Goal: Task Accomplishment & Management: Manage account settings

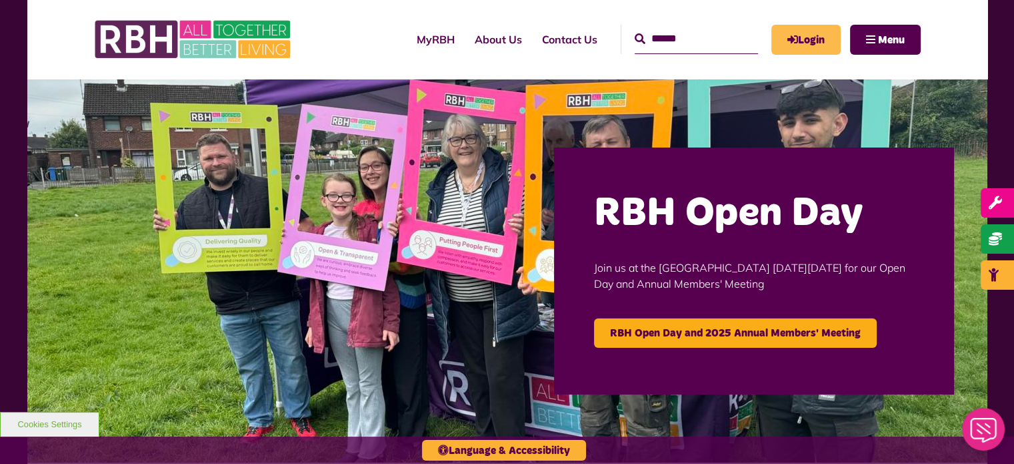
click at [814, 41] on link "Login" at bounding box center [806, 40] width 69 height 30
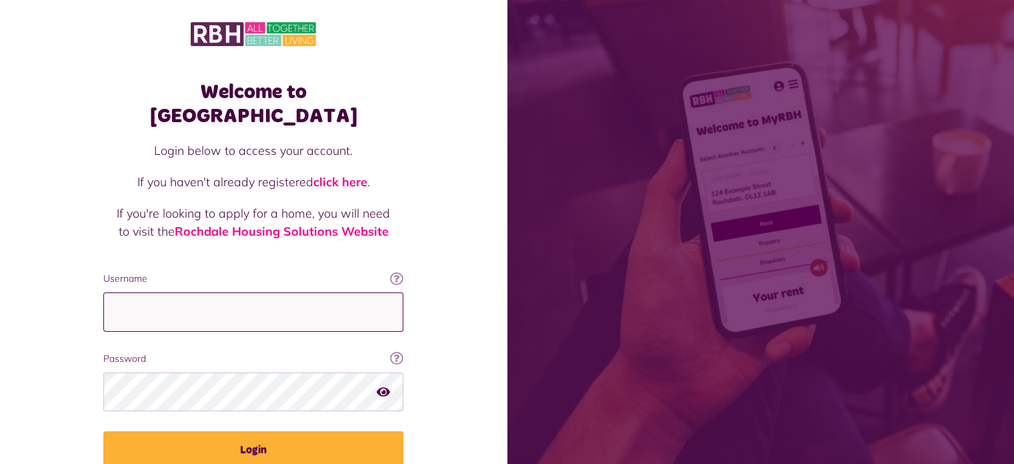
click at [308, 297] on input "Username" at bounding box center [253, 311] width 300 height 39
type input "**********"
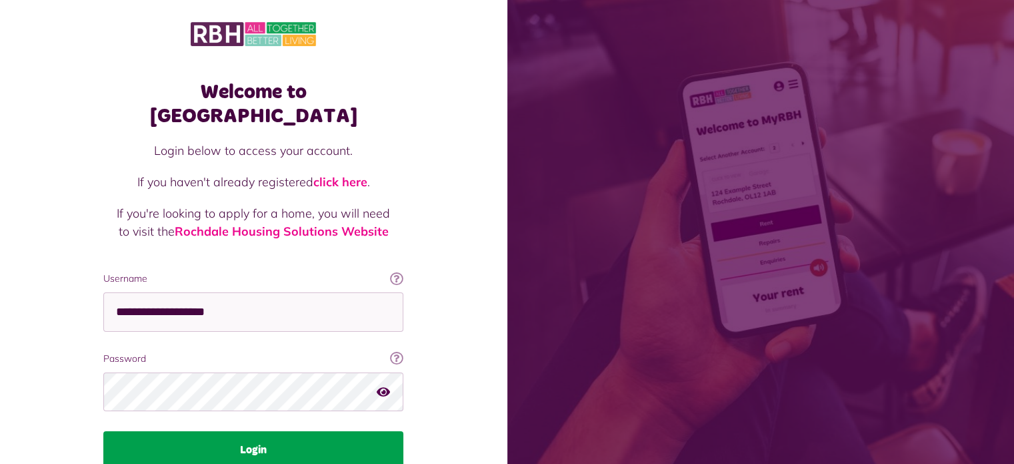
click at [361, 431] on button "Login" at bounding box center [253, 449] width 300 height 37
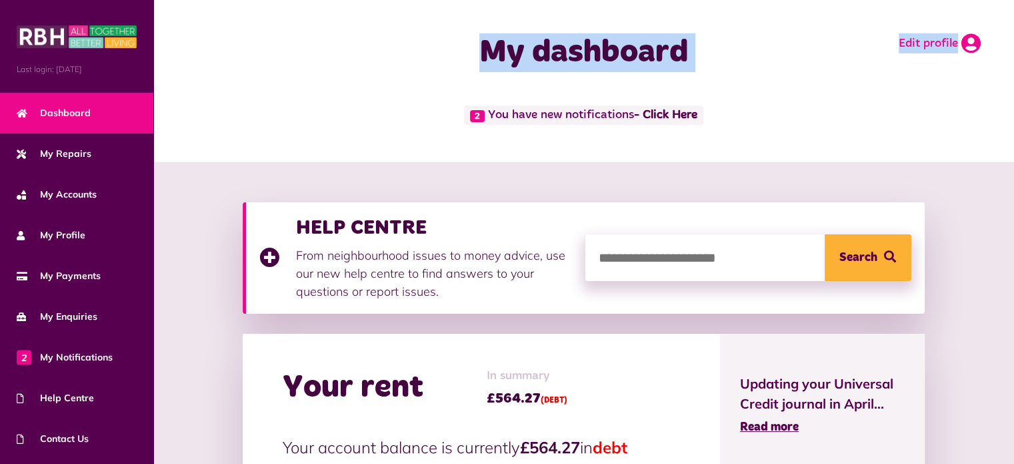
drag, startPoint x: 989, startPoint y: 39, endPoint x: 966, endPoint y: 44, distance: 23.8
click at [966, 44] on div "My dashboard Edit profile" at bounding box center [584, 52] width 834 height 79
click at [966, 44] on icon at bounding box center [971, 43] width 19 height 20
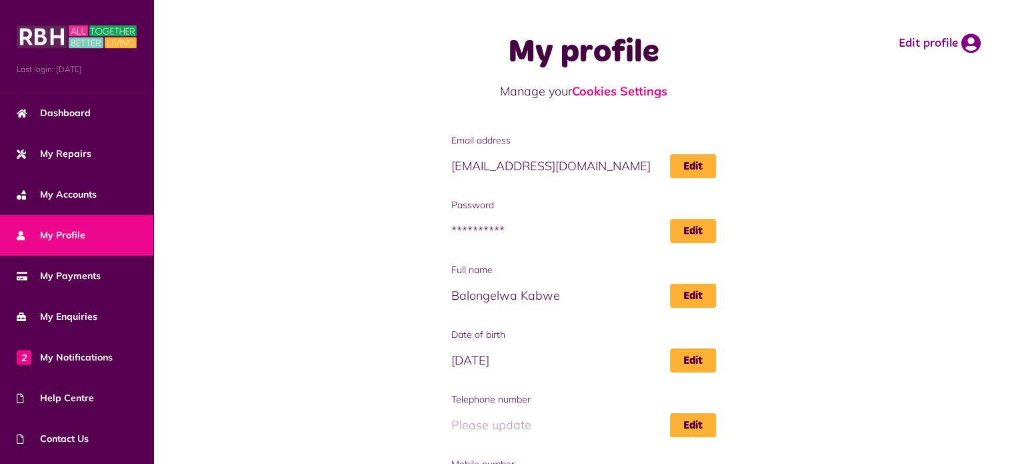
scroll to position [173, 0]
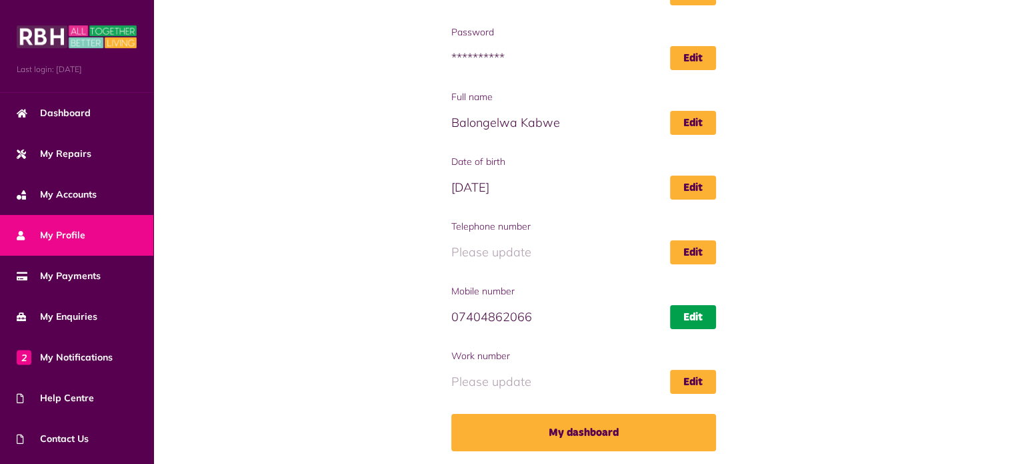
click at [680, 305] on link "Edit" at bounding box center [693, 317] width 46 height 24
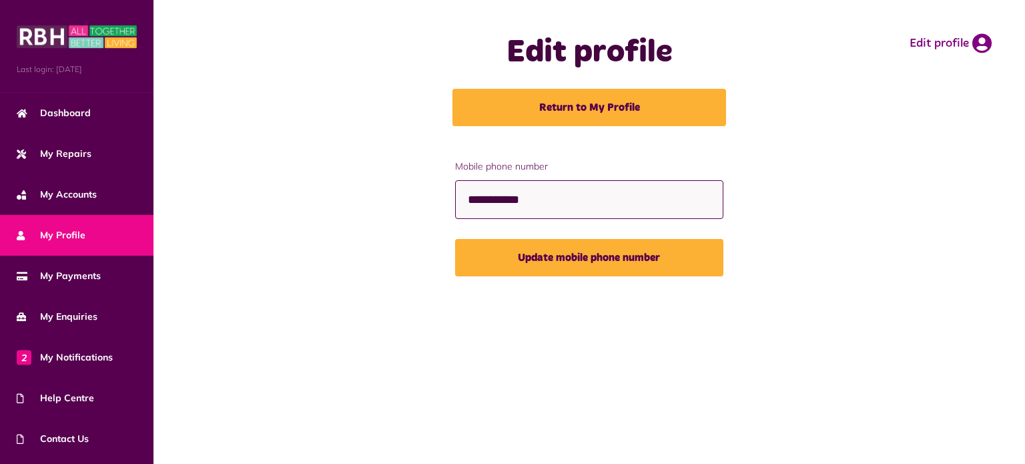
click at [656, 216] on input "**********" at bounding box center [589, 199] width 268 height 39
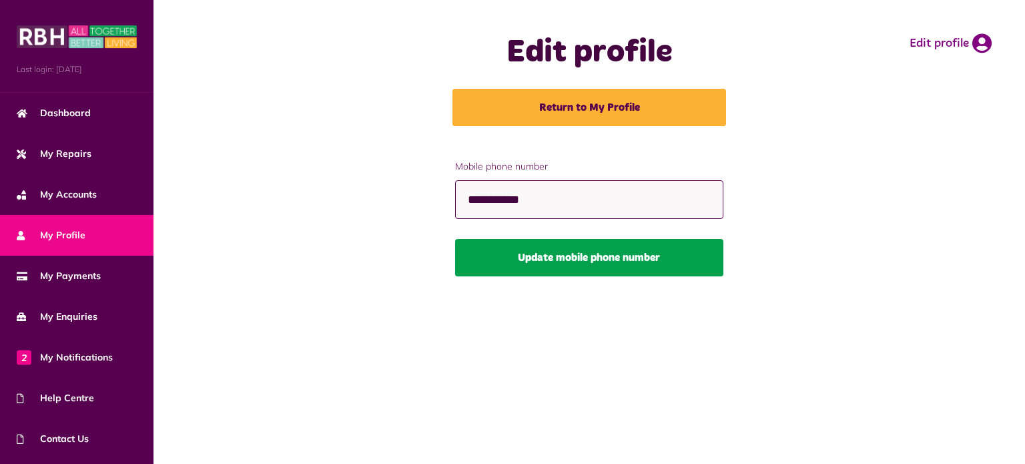
type input "**********"
click at [632, 263] on button "Update mobile phone number" at bounding box center [589, 257] width 268 height 37
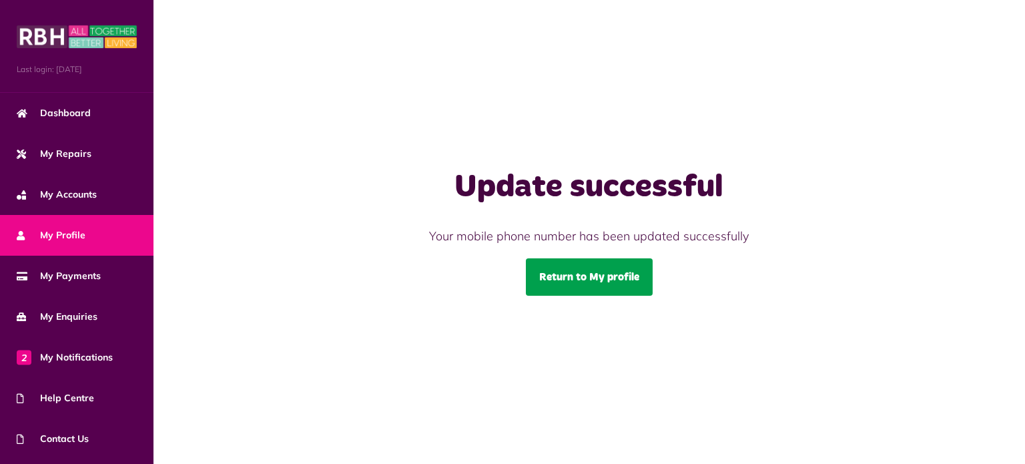
drag, startPoint x: 0, startPoint y: 0, endPoint x: 632, endPoint y: 263, distance: 685.0
click at [632, 263] on link "Return to My profile" at bounding box center [589, 276] width 127 height 37
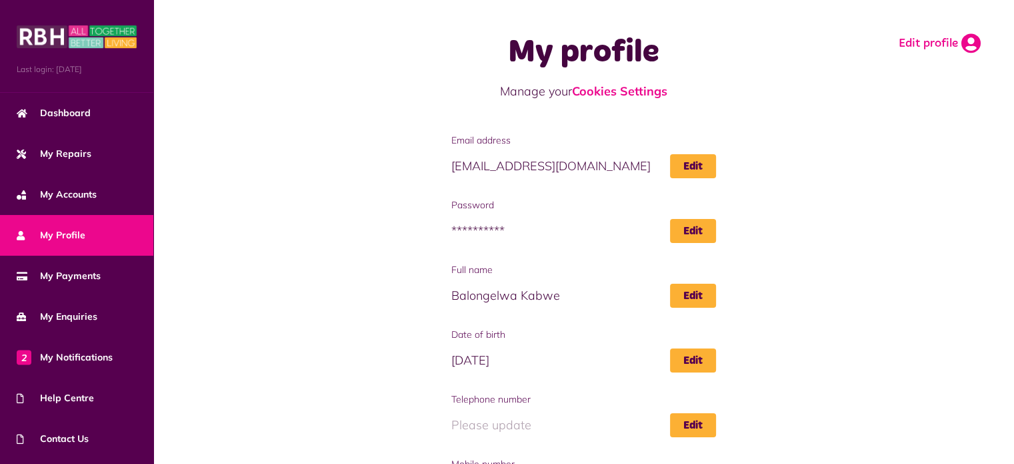
click at [934, 50] on link "Edit profile" at bounding box center [940, 43] width 82 height 20
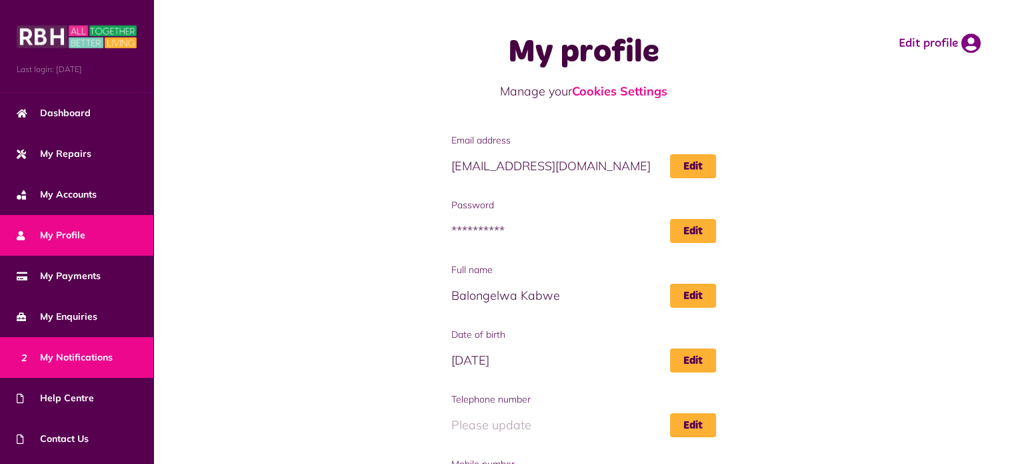
scroll to position [75, 0]
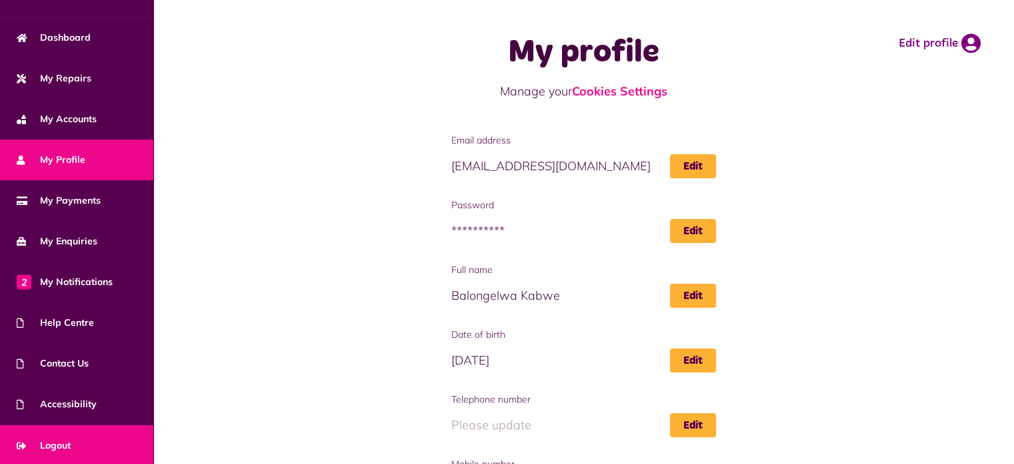
click at [59, 438] on span "Logout" at bounding box center [44, 445] width 54 height 14
